Goal: Task Accomplishment & Management: Complete application form

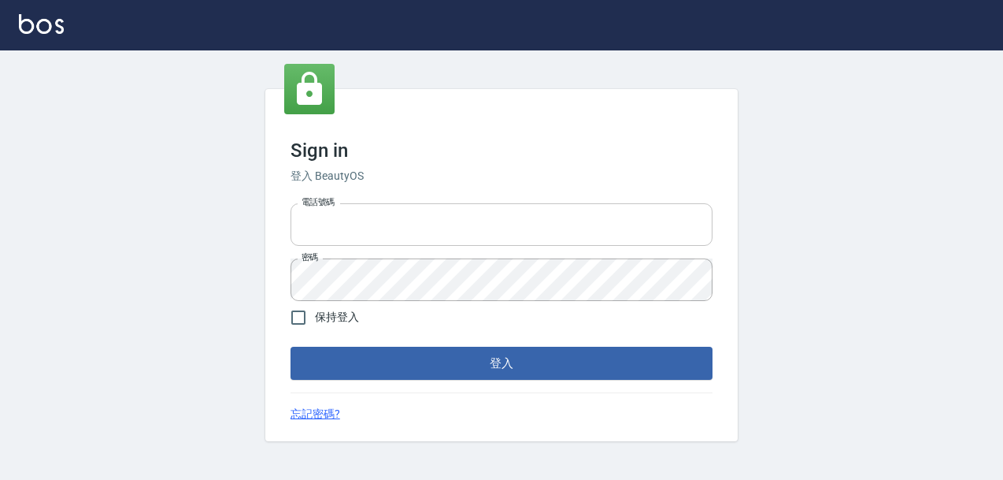
type input "devdev"
click at [586, 219] on input "devdev" at bounding box center [502, 224] width 422 height 43
